Goal: Find specific page/section: Find specific page/section

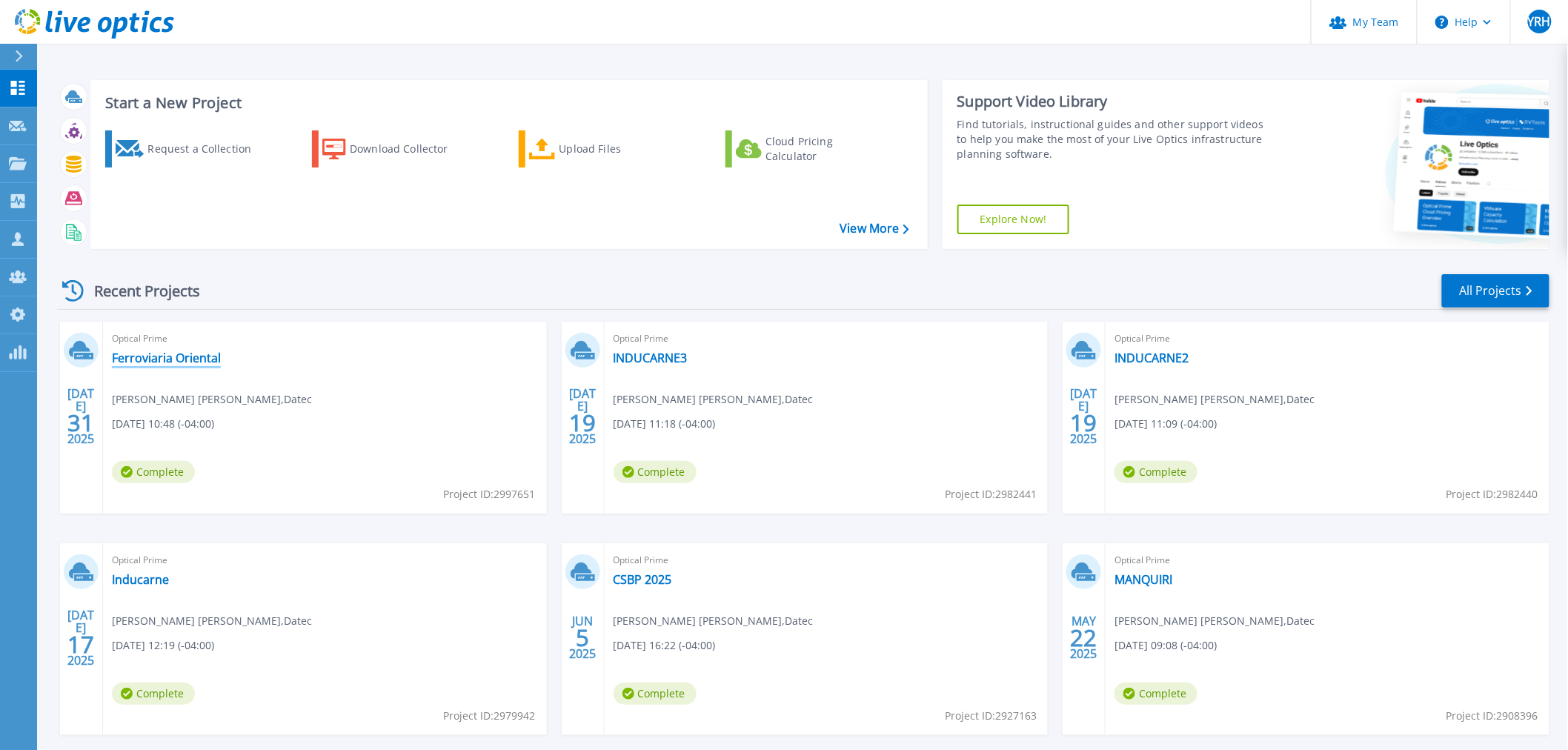
click at [152, 356] on link "Ferroviaria Oriental" at bounding box center [166, 358] width 109 height 15
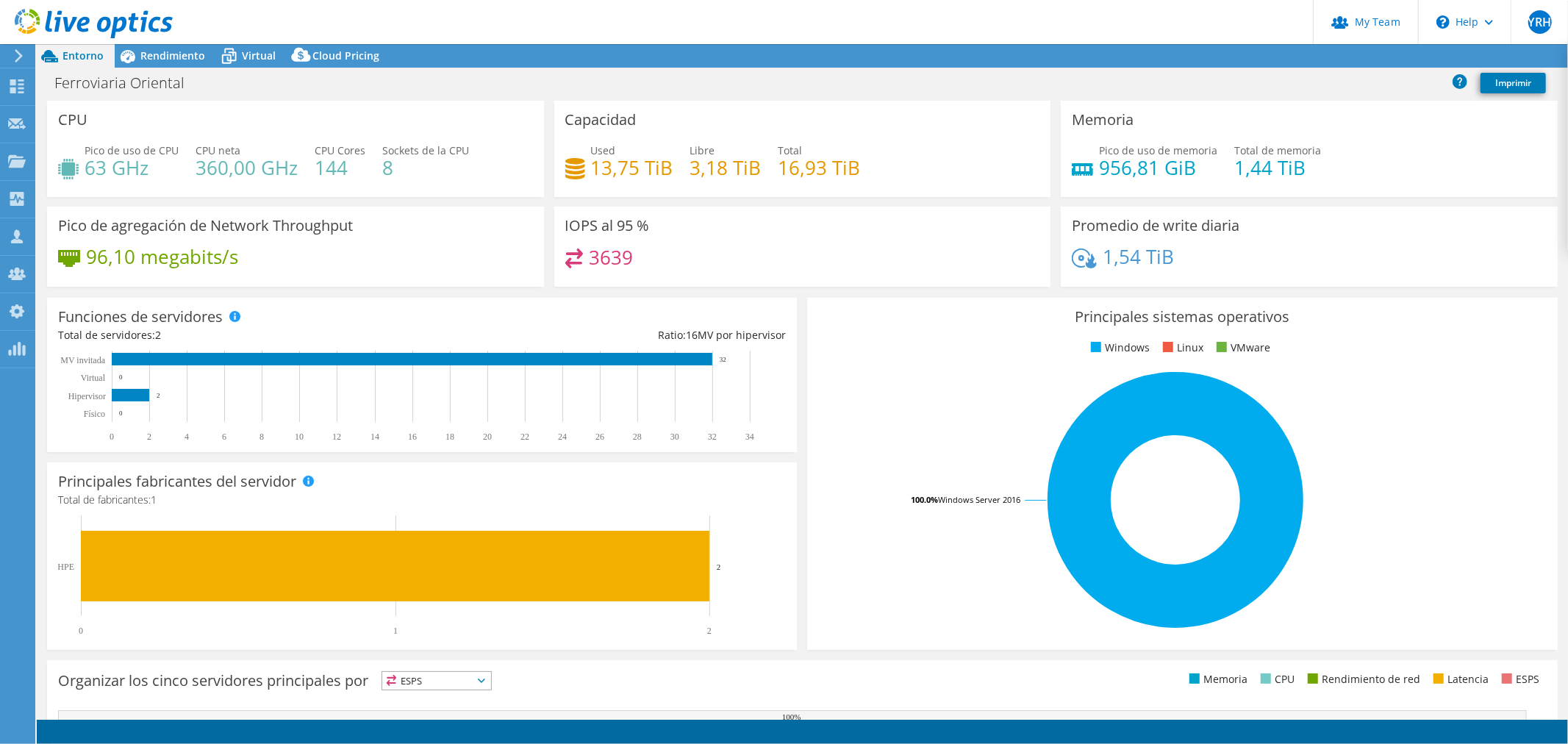
select select "USD"
